Goal: Transaction & Acquisition: Purchase product/service

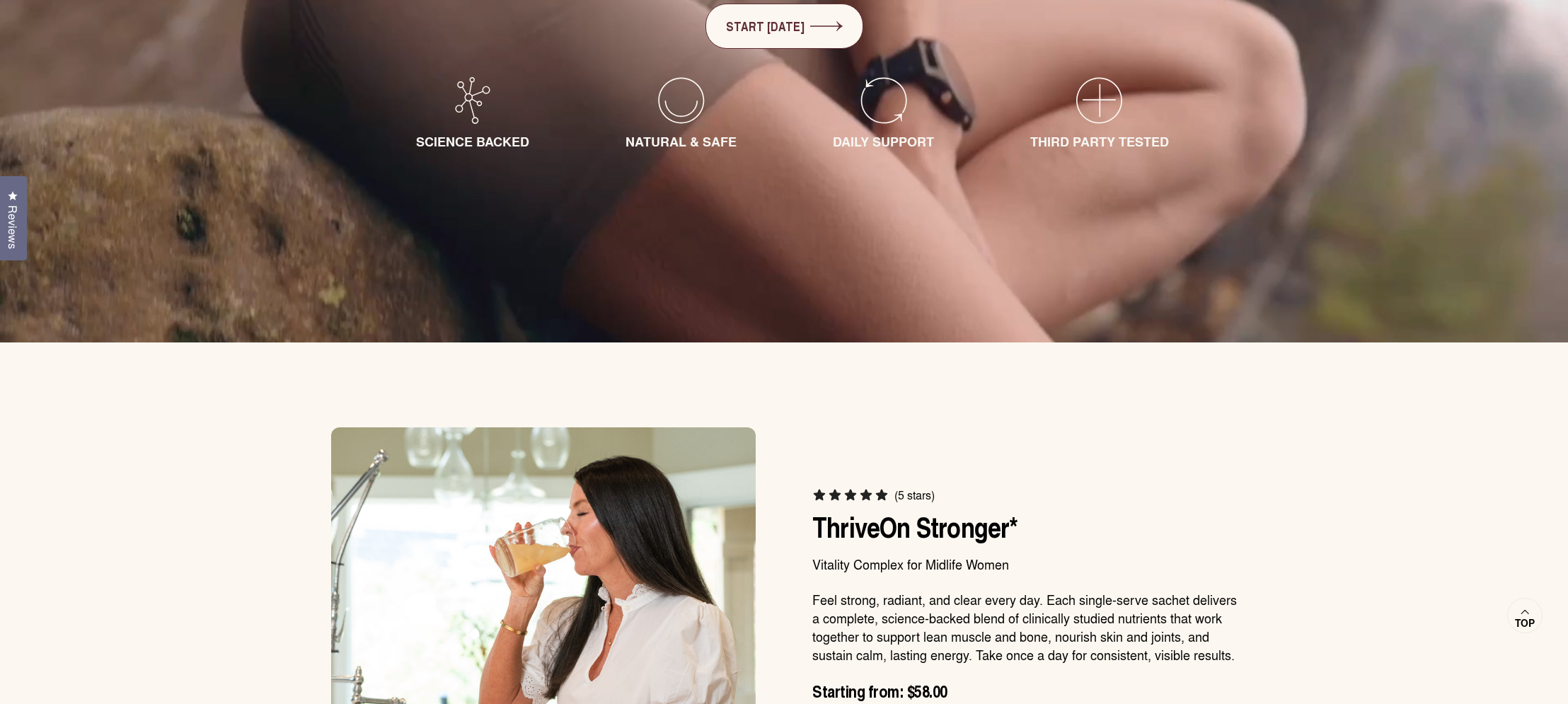
scroll to position [1054, 0]
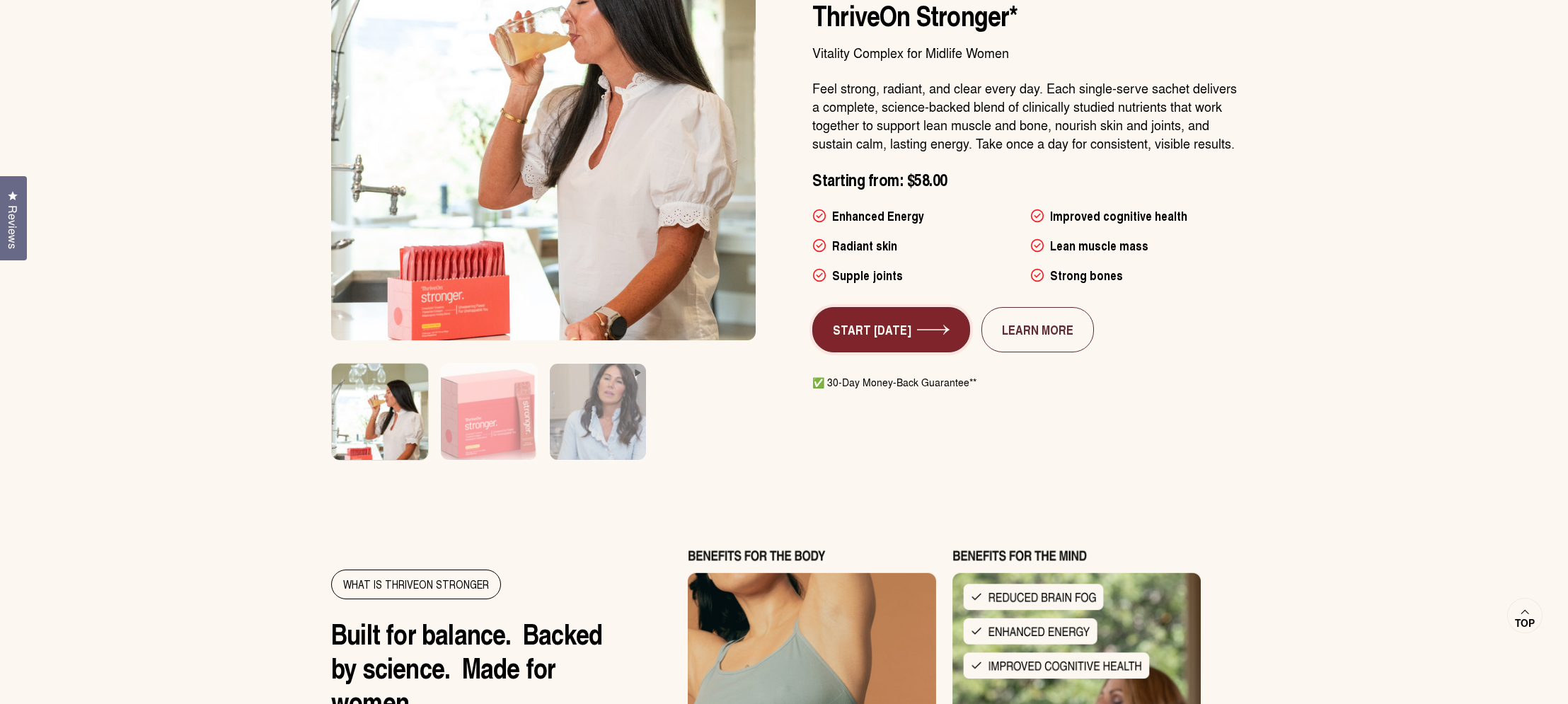
click at [865, 335] on link "START [DATE]" at bounding box center [891, 329] width 158 height 45
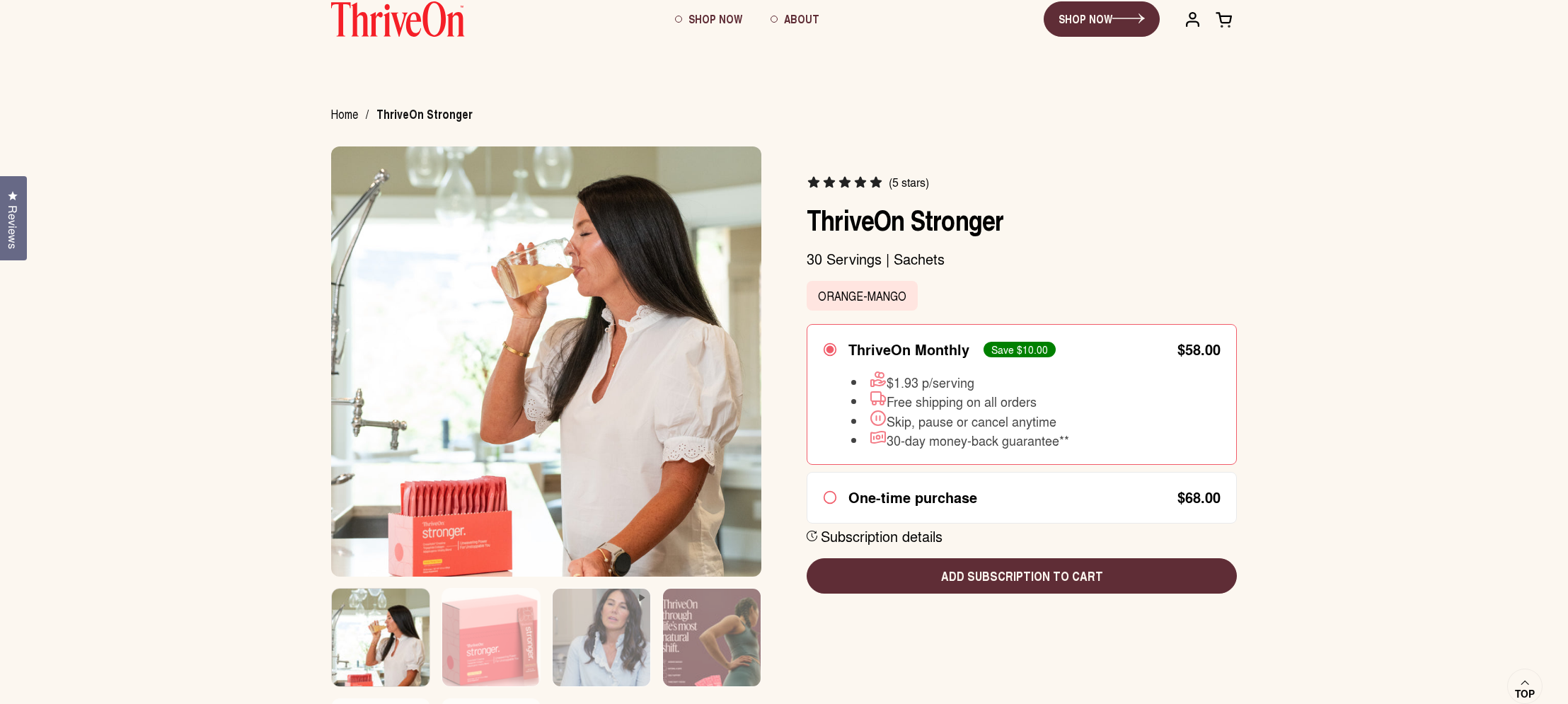
scroll to position [186, 0]
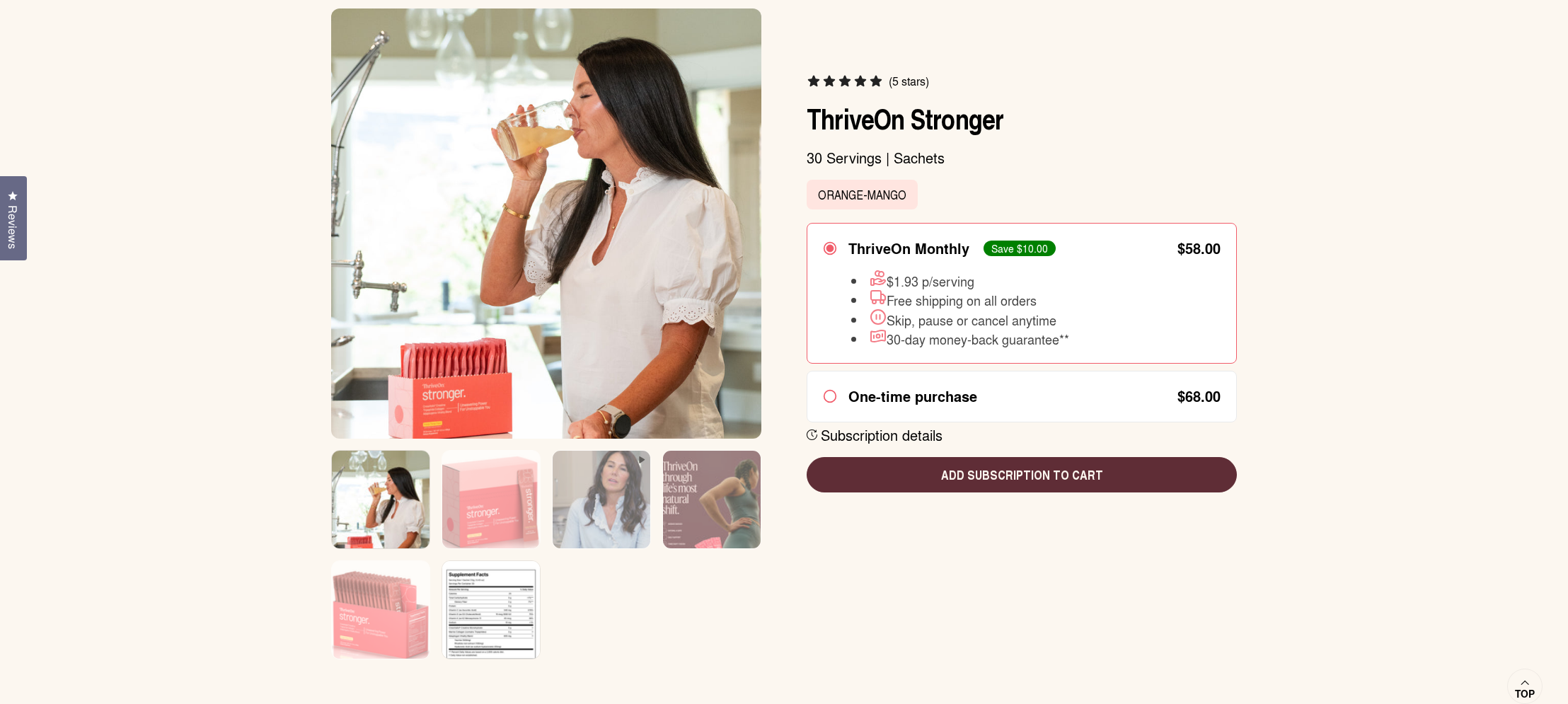
click at [460, 627] on img at bounding box center [490, 619] width 97 height 117
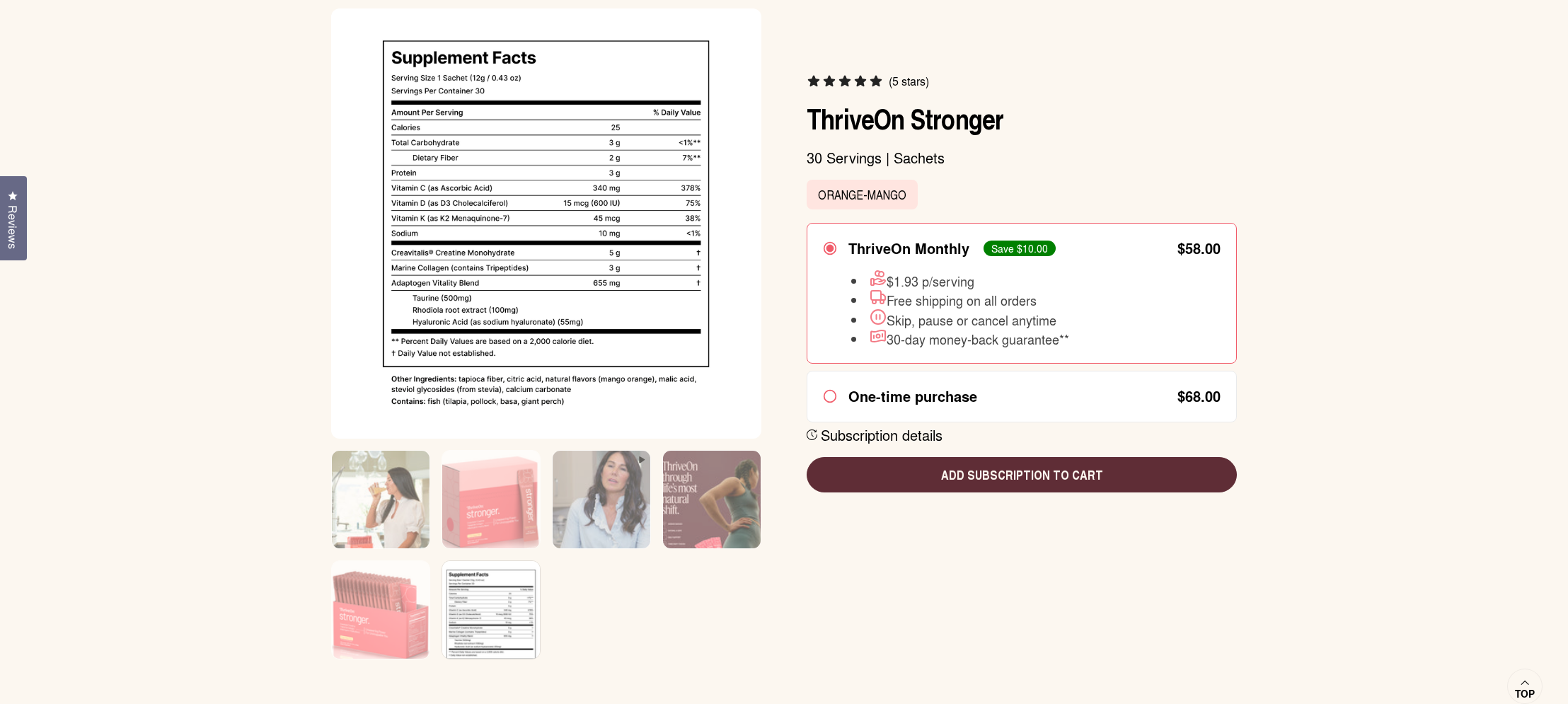
scroll to position [0, 0]
click at [1153, 165] on p "30 Servings | Sachets" at bounding box center [1021, 158] width 430 height 18
click at [1339, 186] on div "Home / ThriveOn Stronger Close (5 stars)" at bounding box center [784, 314] width 1568 height 689
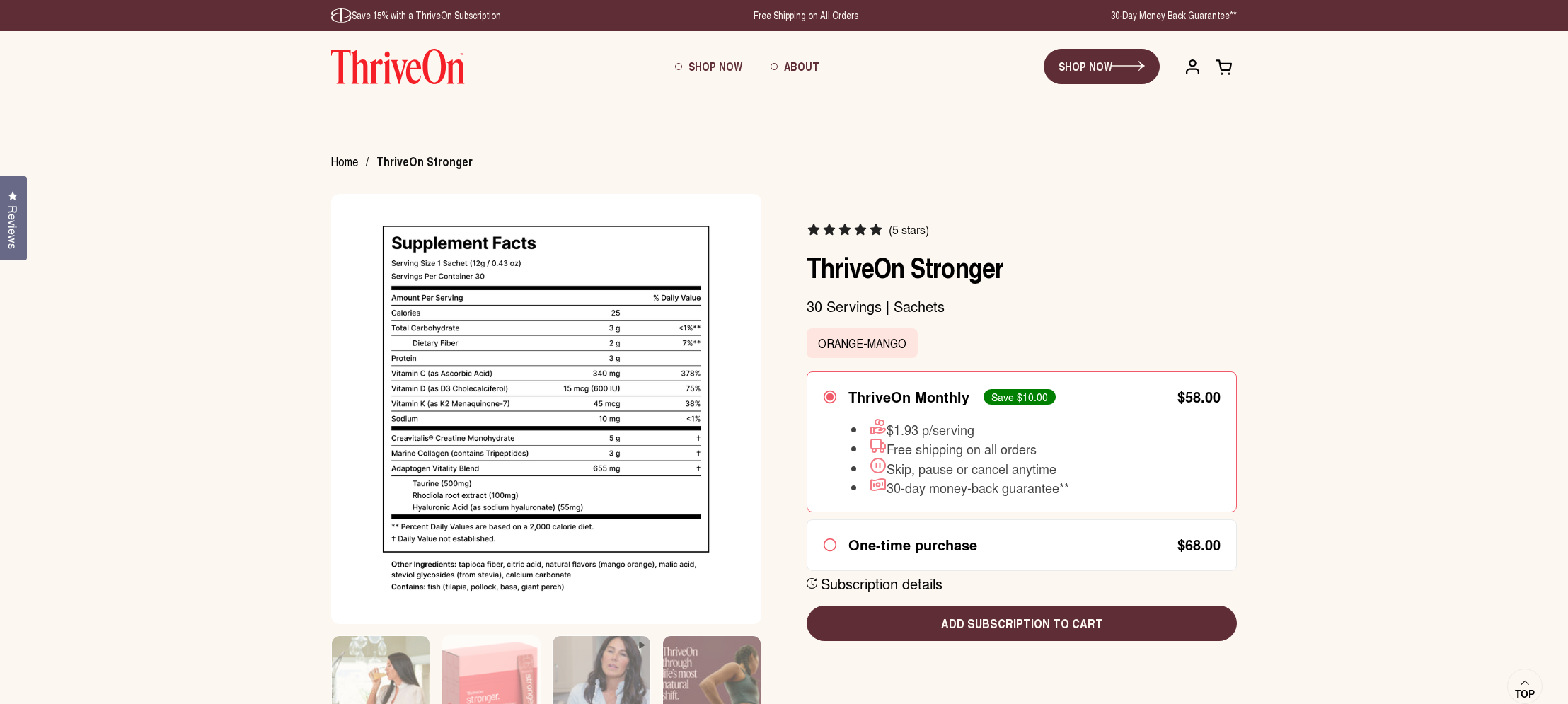
click at [360, 52] on img at bounding box center [398, 67] width 133 height 35
